Goal: Check status: Check status

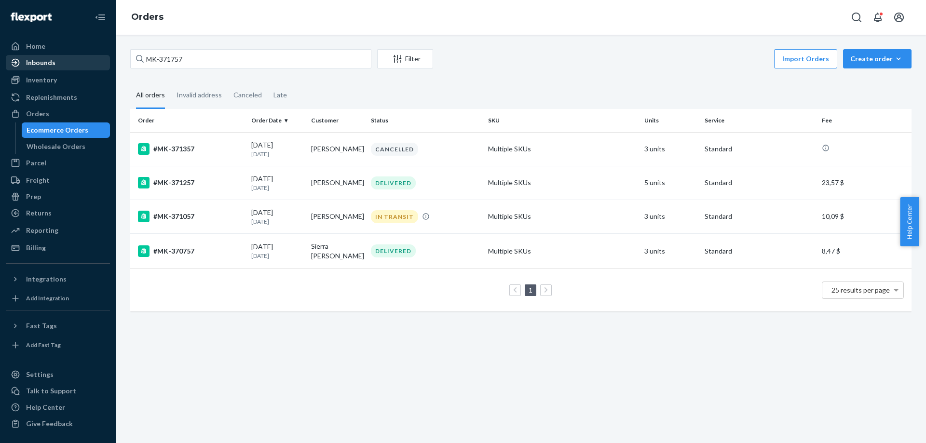
click at [106, 58] on div "Home Inbounds Shipping Plans Problems Inventory Products Branded Packaging Repl…" at bounding box center [463, 221] width 926 height 443
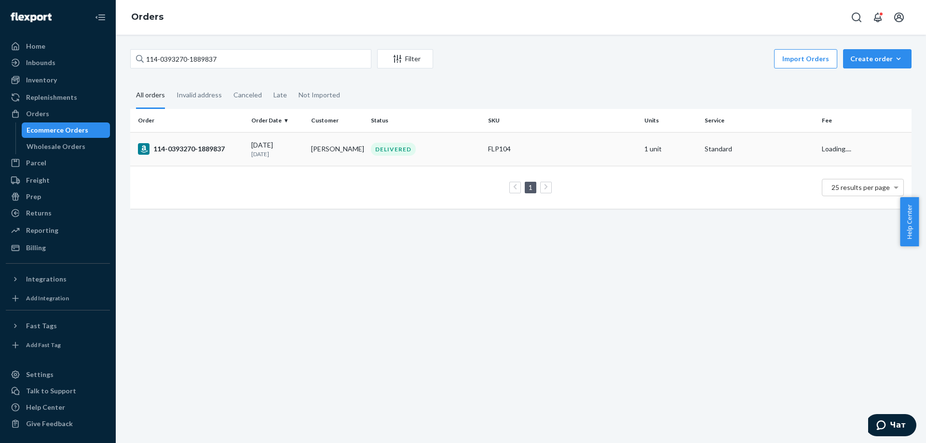
type input "114-0393270-1889837"
click at [180, 145] on div "114-0393270-1889837" at bounding box center [191, 149] width 106 height 12
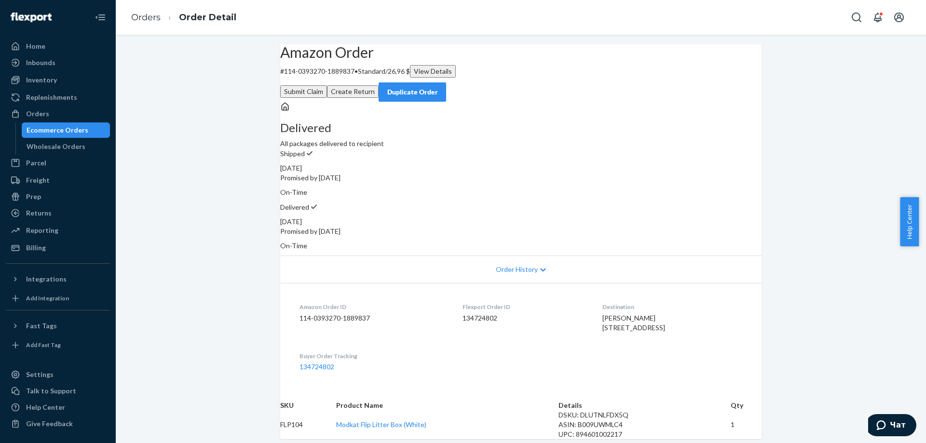
drag, startPoint x: 585, startPoint y: 336, endPoint x: 565, endPoint y: 307, distance: 35.4
click at [565, 307] on dl "Amazon Order ID 114-0393270-1889837 Flexport Order ID 134724802 Destination [PE…" at bounding box center [520, 337] width 481 height 108
copy span "[PERSON_NAME] [STREET_ADDRESS]"
click at [138, 19] on link "Orders" at bounding box center [145, 17] width 29 height 11
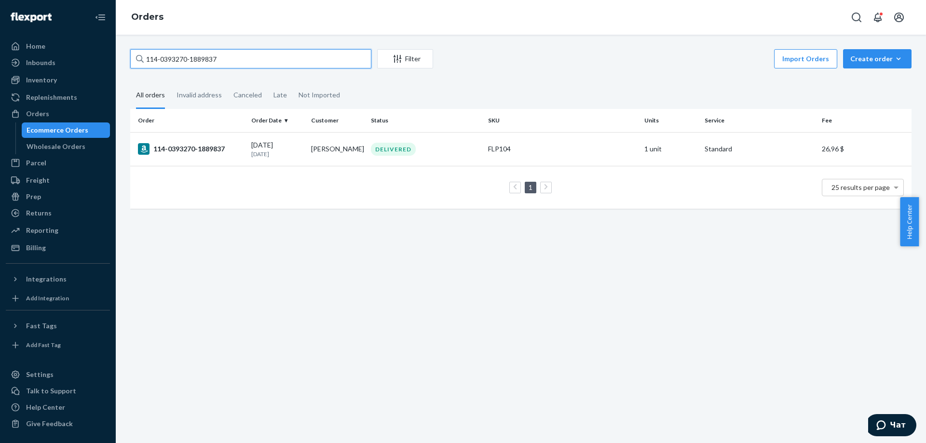
drag, startPoint x: 262, startPoint y: 59, endPoint x: 142, endPoint y: 54, distance: 120.2
click at [143, 54] on div "114-0393270-1889837" at bounding box center [250, 58] width 241 height 19
paste input "3-7086699-6378600"
type input "113-7086699-6378600"
click at [202, 149] on div "113-7086699-6378600" at bounding box center [191, 149] width 106 height 12
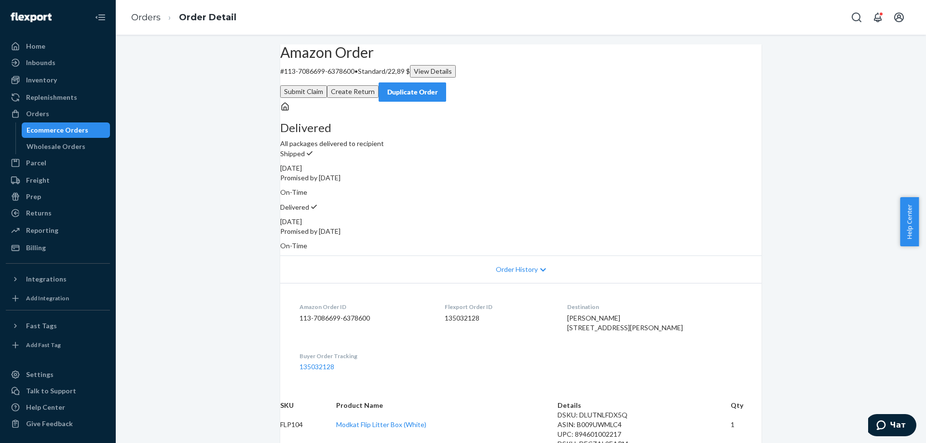
drag, startPoint x: 598, startPoint y: 338, endPoint x: 579, endPoint y: 303, distance: 39.1
click at [579, 303] on dl "Amazon Order ID 113-7086699-6378600 Flexport Order ID 135032128 Destination [PE…" at bounding box center [520, 337] width 481 height 108
copy span "[PERSON_NAME] [STREET_ADDRESS][PERSON_NAME]"
click at [140, 17] on link "Orders" at bounding box center [145, 17] width 29 height 11
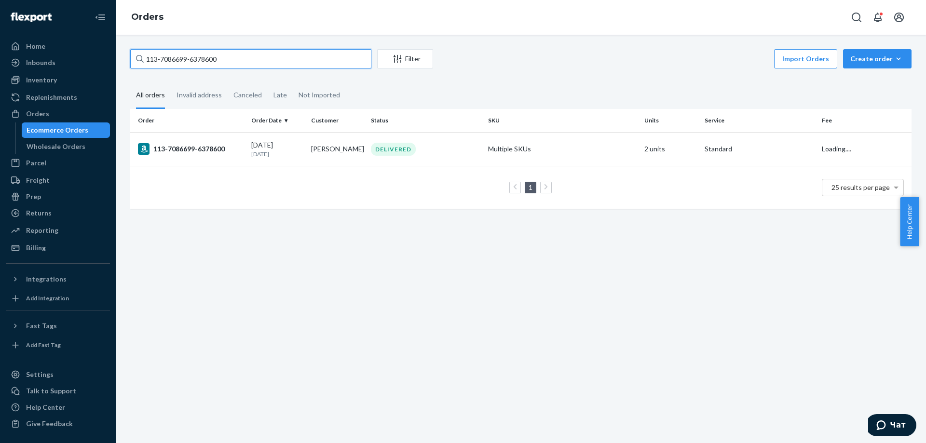
click at [285, 53] on input "113-7086699-6378600" at bounding box center [250, 58] width 241 height 19
paste input "#MK-371821"
type input "#MK-371821"
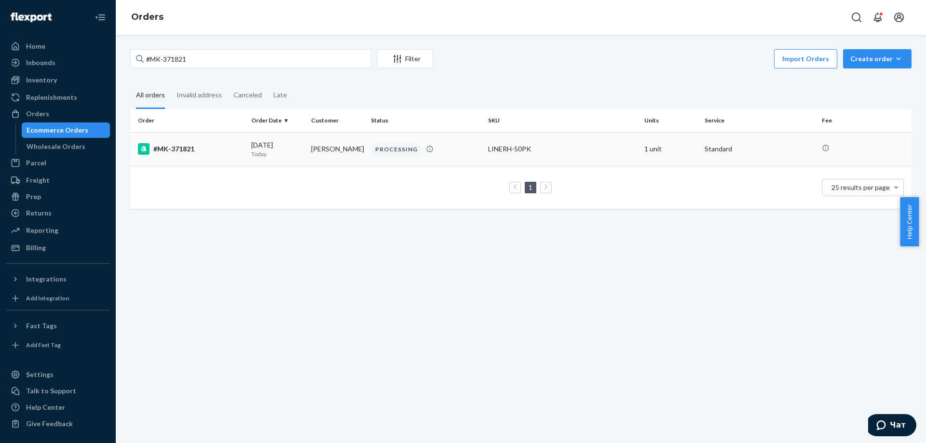
click at [167, 150] on div "#MK-371821" at bounding box center [191, 149] width 106 height 12
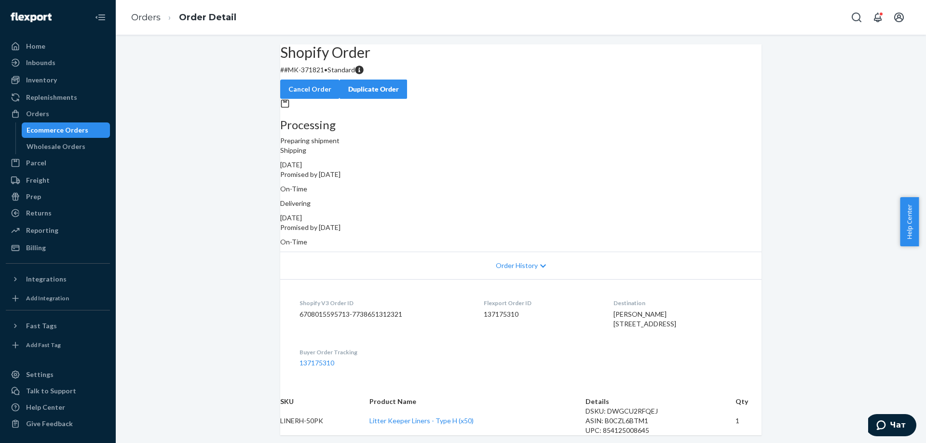
drag, startPoint x: 223, startPoint y: 230, endPoint x: 238, endPoint y: 107, distance: 124.3
click at [340, 80] on button "Cancel Order" at bounding box center [309, 89] width 59 height 19
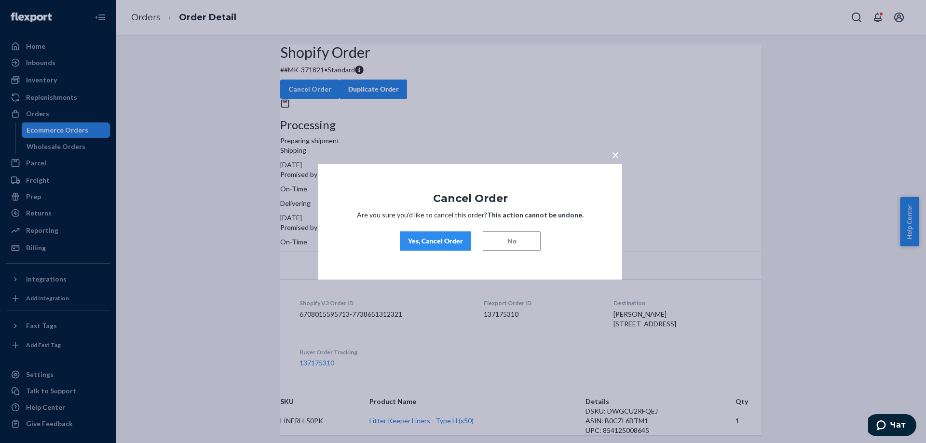
click at [408, 243] on div "Yes, Cancel Order" at bounding box center [435, 241] width 55 height 10
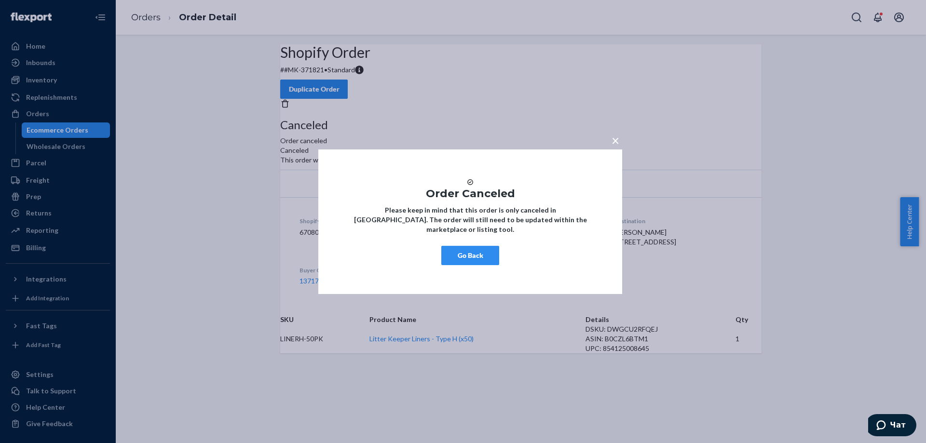
click at [483, 263] on button "Go Back" at bounding box center [470, 255] width 58 height 19
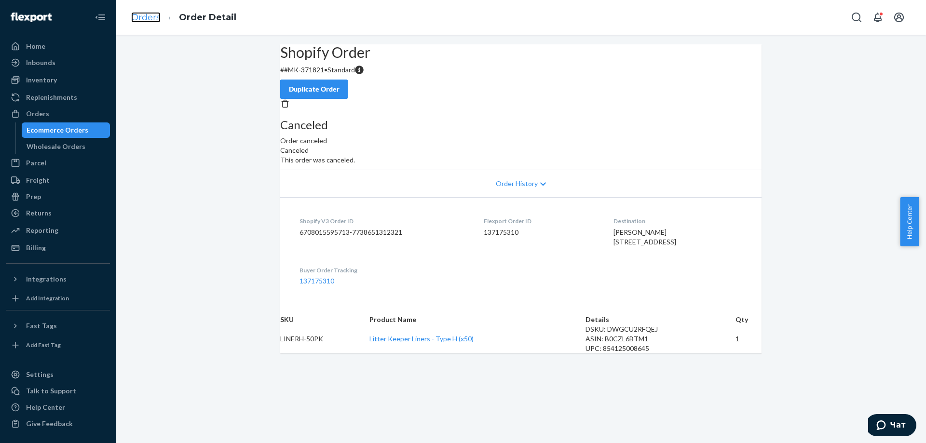
click at [138, 21] on link "Orders" at bounding box center [145, 17] width 29 height 11
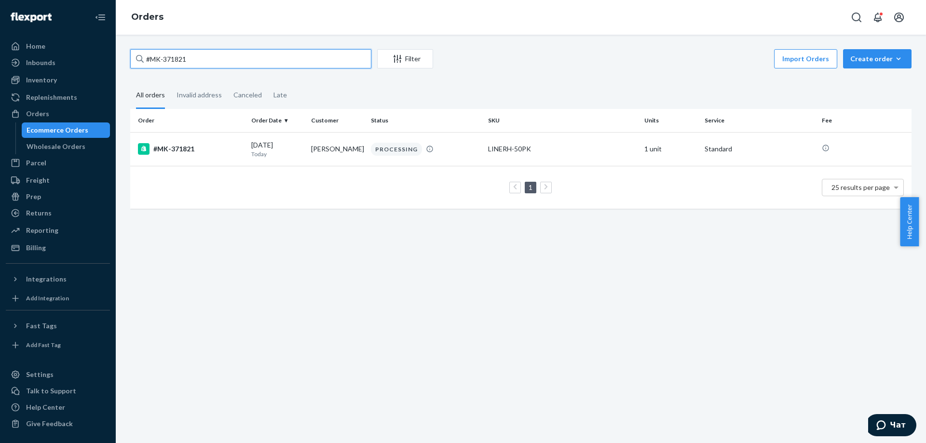
click at [227, 56] on input "#MK-371821" at bounding box center [250, 58] width 241 height 19
paste input "HKJ3UXAJGL"
type input "HKJ3UXAJGL"
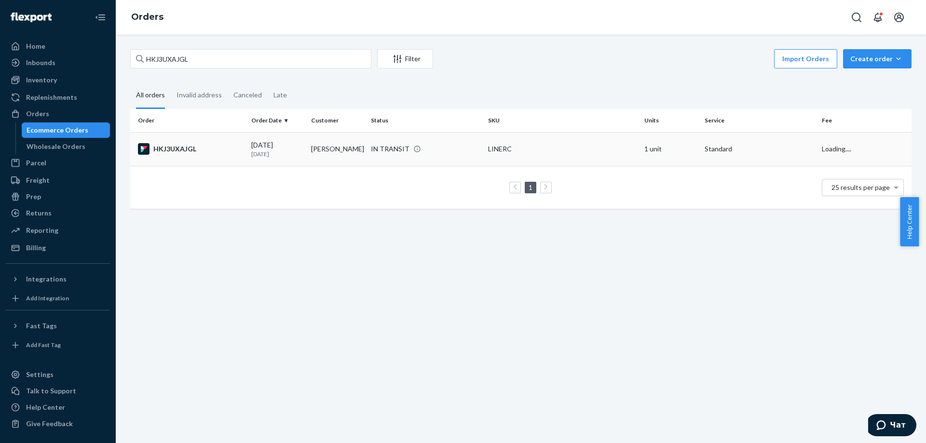
click at [175, 153] on div "HKJ3UXAJGL" at bounding box center [191, 149] width 106 height 12
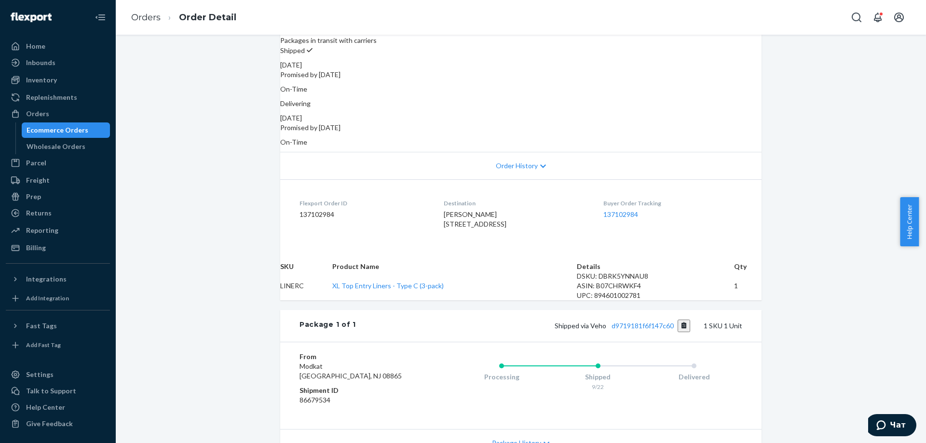
scroll to position [235, 0]
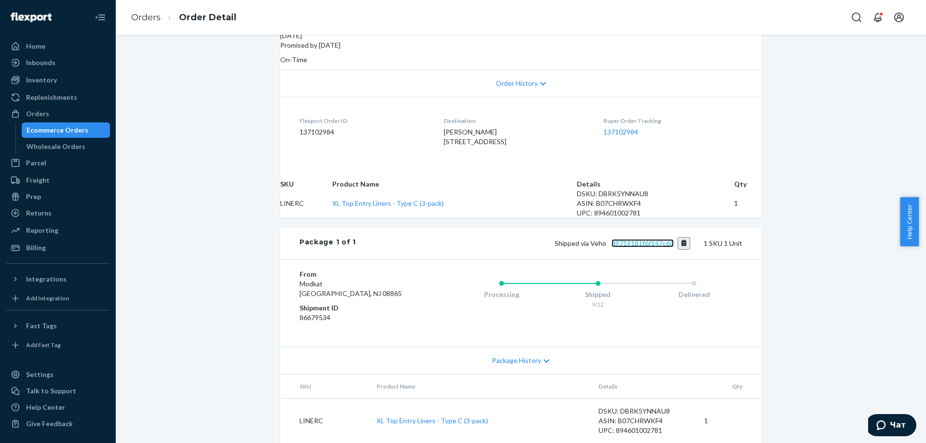
click at [629, 239] on link "d9719181f6f147c60" at bounding box center [643, 243] width 62 height 8
click at [154, 15] on link "Orders" at bounding box center [145, 17] width 29 height 11
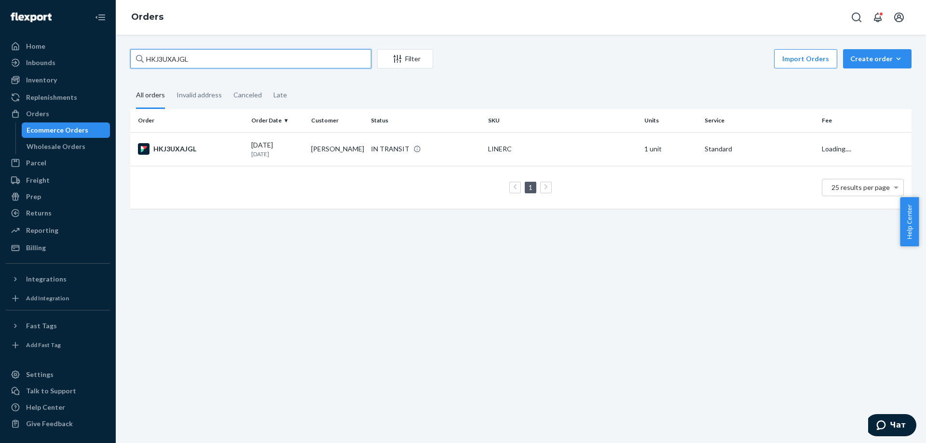
click at [275, 63] on input "HKJ3UXAJGL" at bounding box center [250, 58] width 241 height 19
paste input "O9NYKNEL"
type input "HKO9NYKNEL"
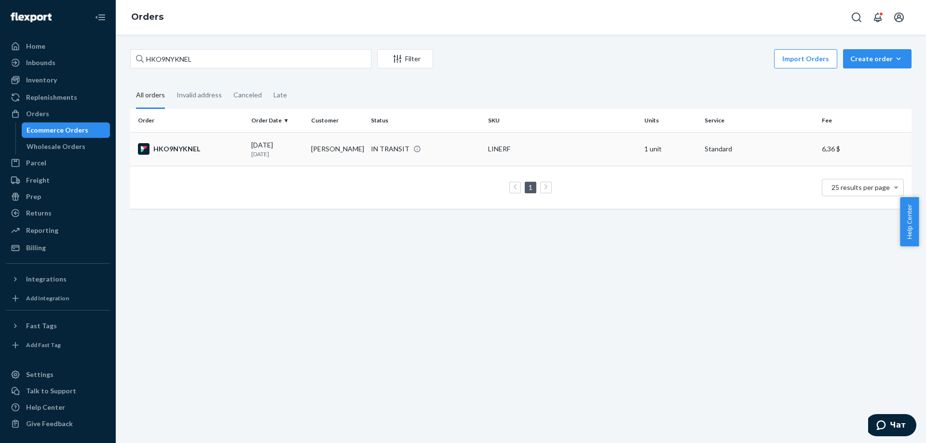
click at [183, 150] on div "HKO9NYKNEL" at bounding box center [191, 149] width 106 height 12
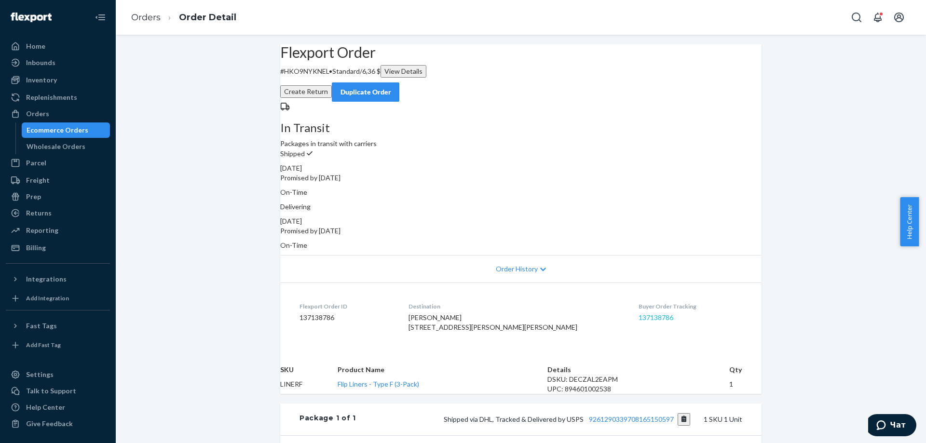
scroll to position [145, 0]
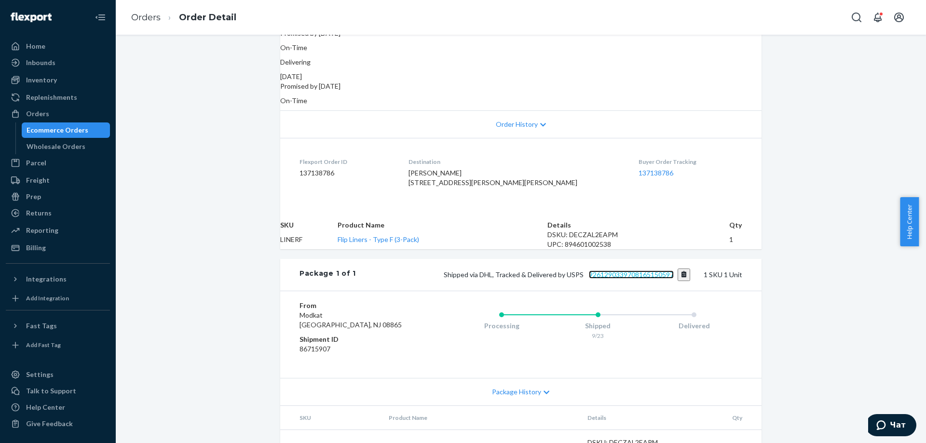
click at [631, 279] on link "9261290339708165150597" at bounding box center [631, 275] width 85 height 8
